Goal: Task Accomplishment & Management: Use online tool/utility

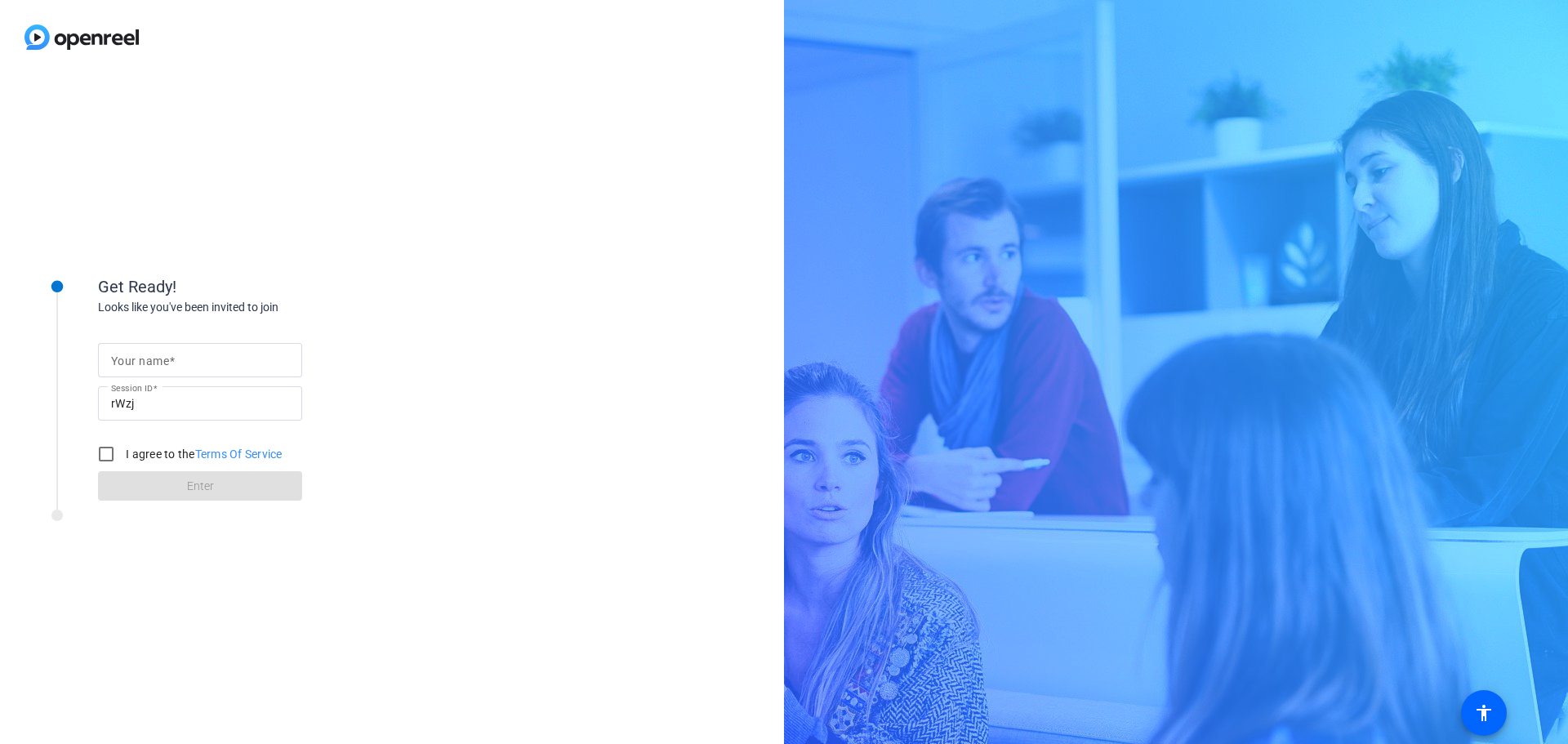
click at [137, 348] on div at bounding box center [200, 360] width 178 height 34
type input "[PERSON_NAME]"
click at [115, 462] on input "I agree to the Terms Of Service" at bounding box center [106, 454] width 33 height 33
checkbox input "true"
click at [270, 485] on span at bounding box center [200, 487] width 204 height 40
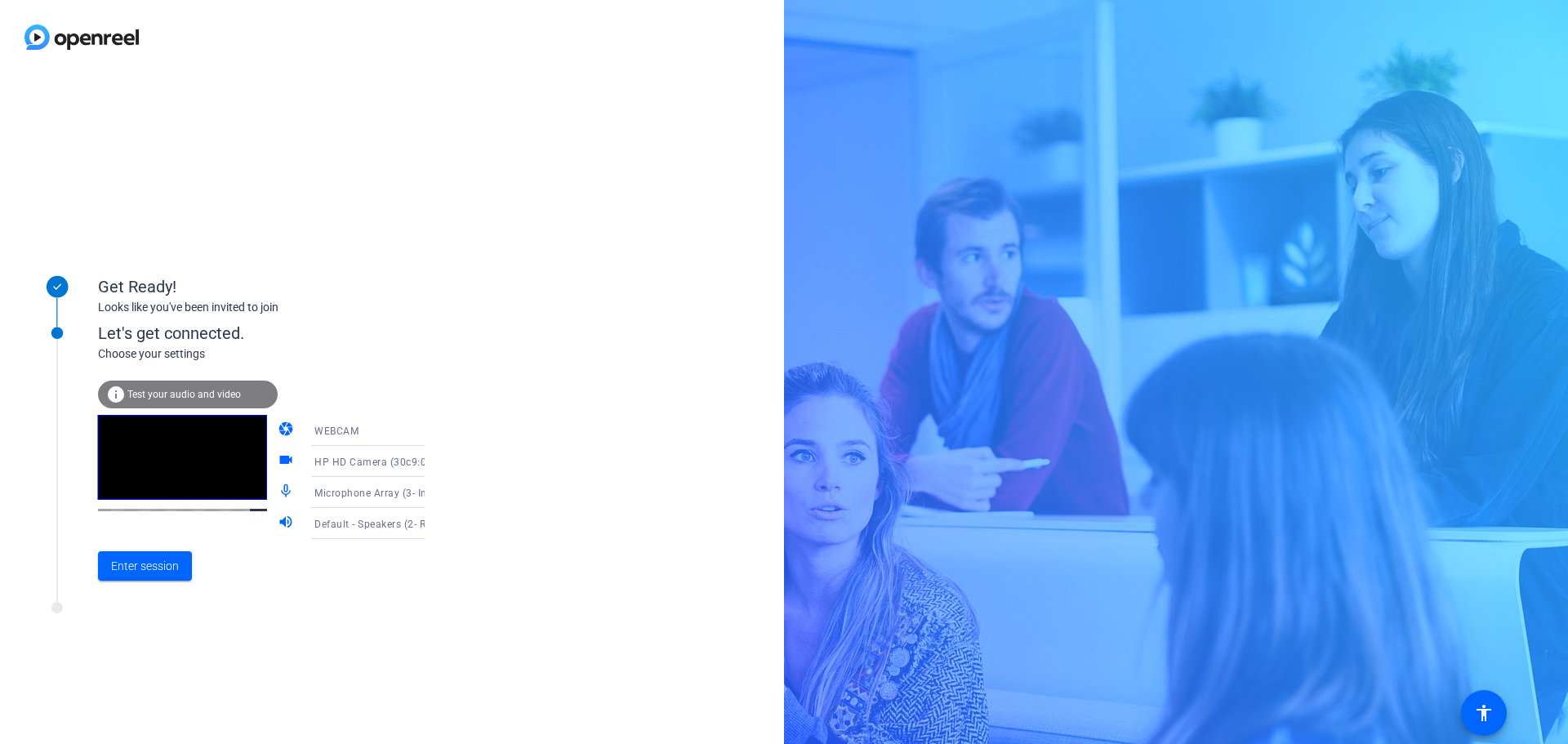
click at [431, 468] on icon at bounding box center [441, 461] width 20 height 20
click at [401, 468] on div at bounding box center [784, 372] width 1568 height 744
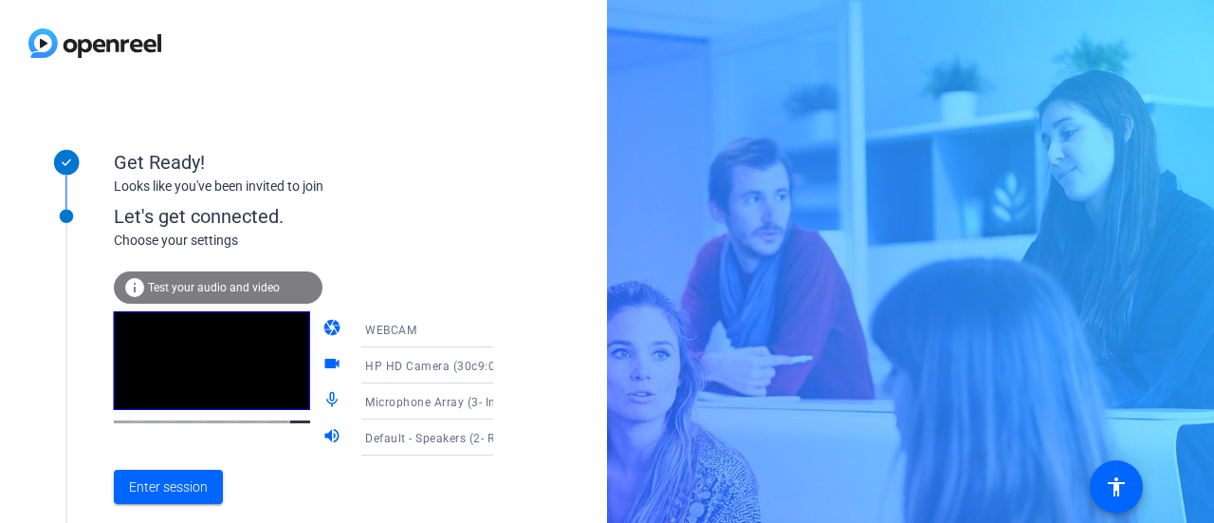
click at [322, 363] on mat-icon "videocam" at bounding box center [333, 365] width 23 height 23
click at [322, 333] on mat-icon "camera" at bounding box center [333, 329] width 23 height 23
click at [174, 480] on span "Enter session" at bounding box center [168, 487] width 79 height 20
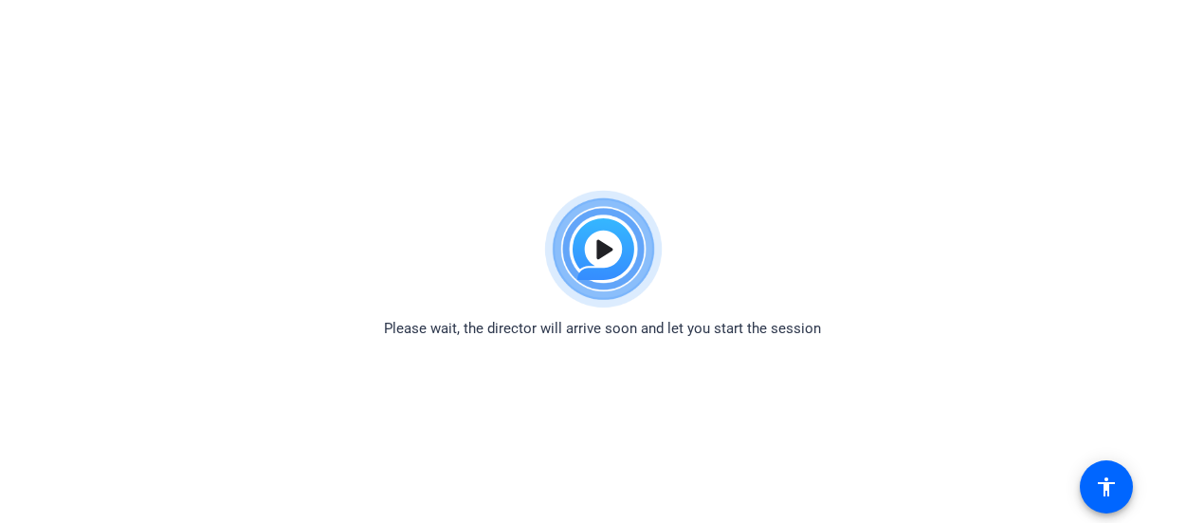
click at [586, 252] on img at bounding box center [602, 249] width 139 height 137
click at [1083, 137] on html "Accessibility Screen-Reader Guide, Feedback, and Issue Reporting | New window P…" at bounding box center [602, 261] width 1204 height 523
click at [601, 234] on img at bounding box center [602, 249] width 139 height 137
